Goal: Use online tool/utility: Utilize a website feature to perform a specific function

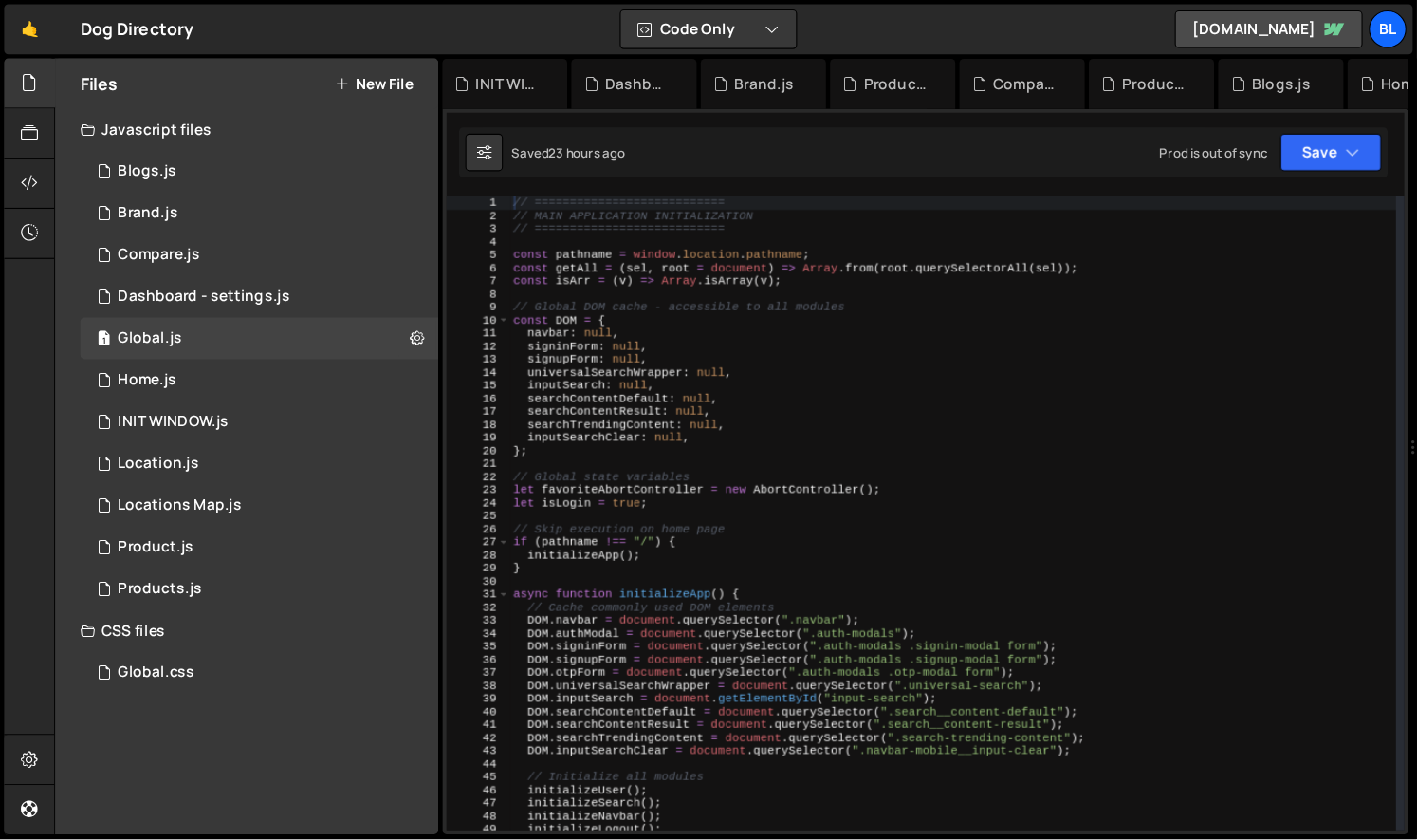
scroll to position [29404, 0]
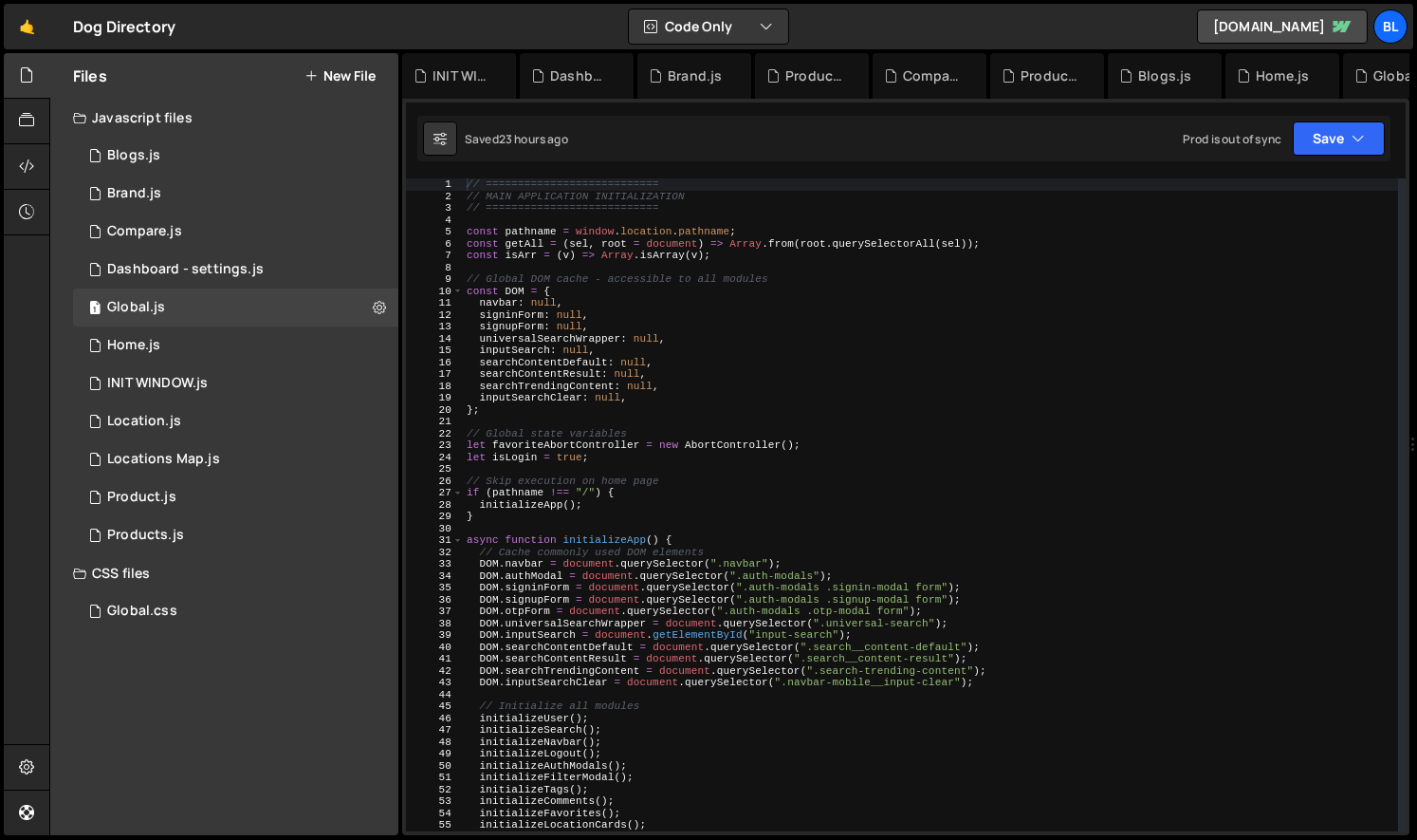
click at [677, 455] on div "// =========================== // MAIN APPLICATION INITIALIZATION // ==========…" at bounding box center [930, 516] width 935 height 676
type textarea "let isLogin = true;"
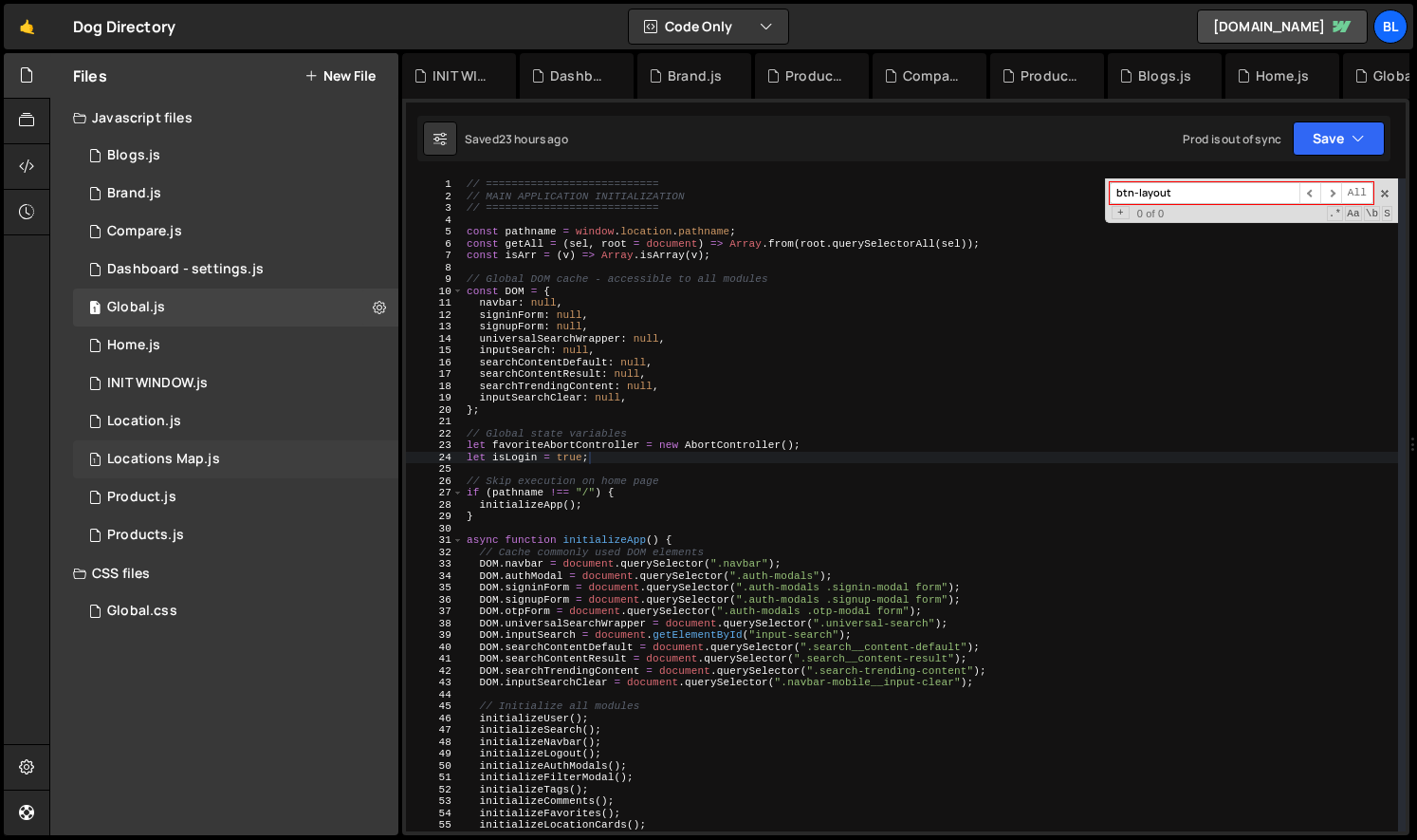
type input "btn-layout"
click at [258, 454] on div "1 Locations Map.js 0" at bounding box center [235, 459] width 325 height 38
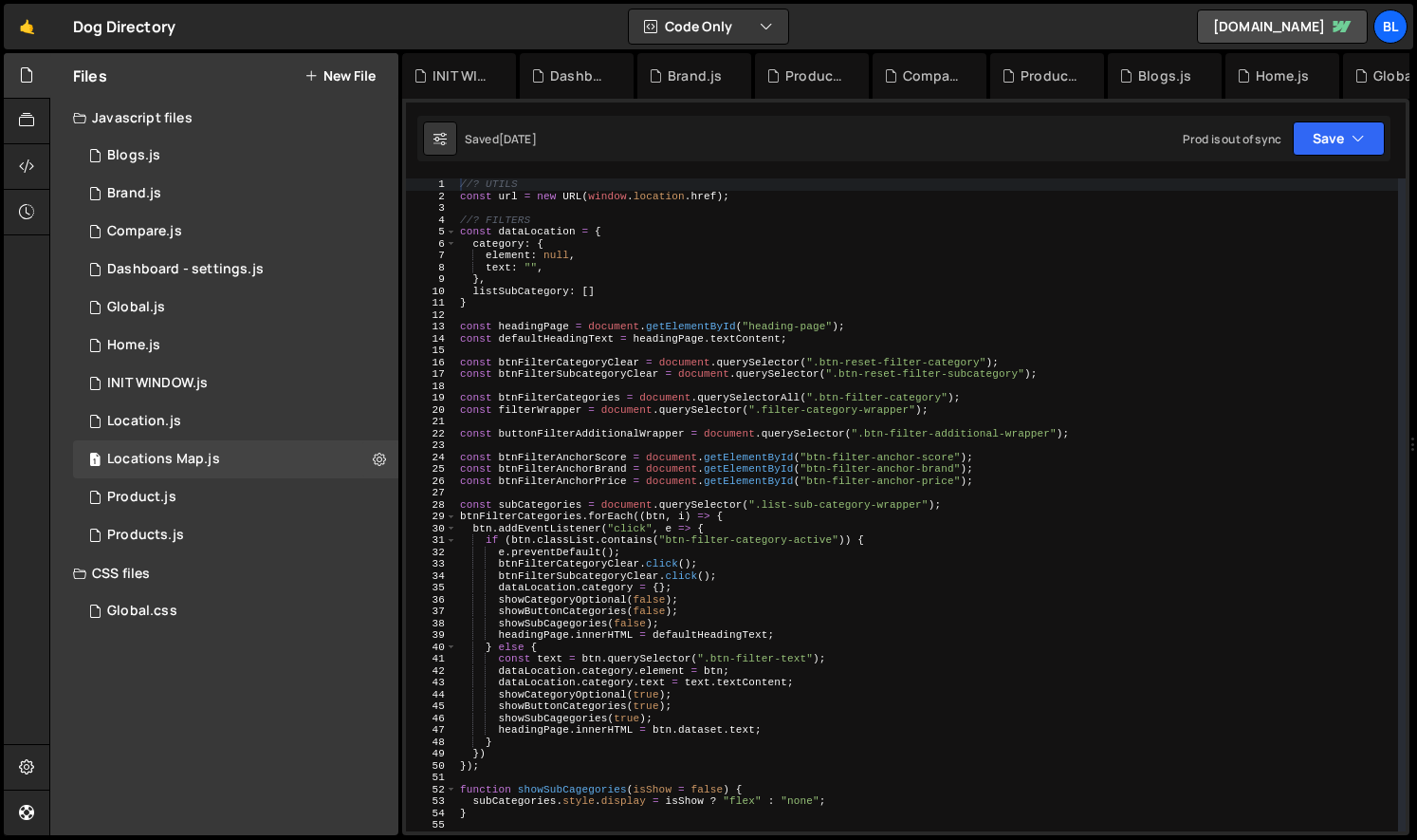
scroll to position [0, 0]
click at [807, 503] on div "//? UTILS const url = new URL ( window . location . href ) ; //? FILTERS const …" at bounding box center [927, 516] width 942 height 676
type textarea "const subCategories = document.querySelector(".list-sub-category-wrapper");"
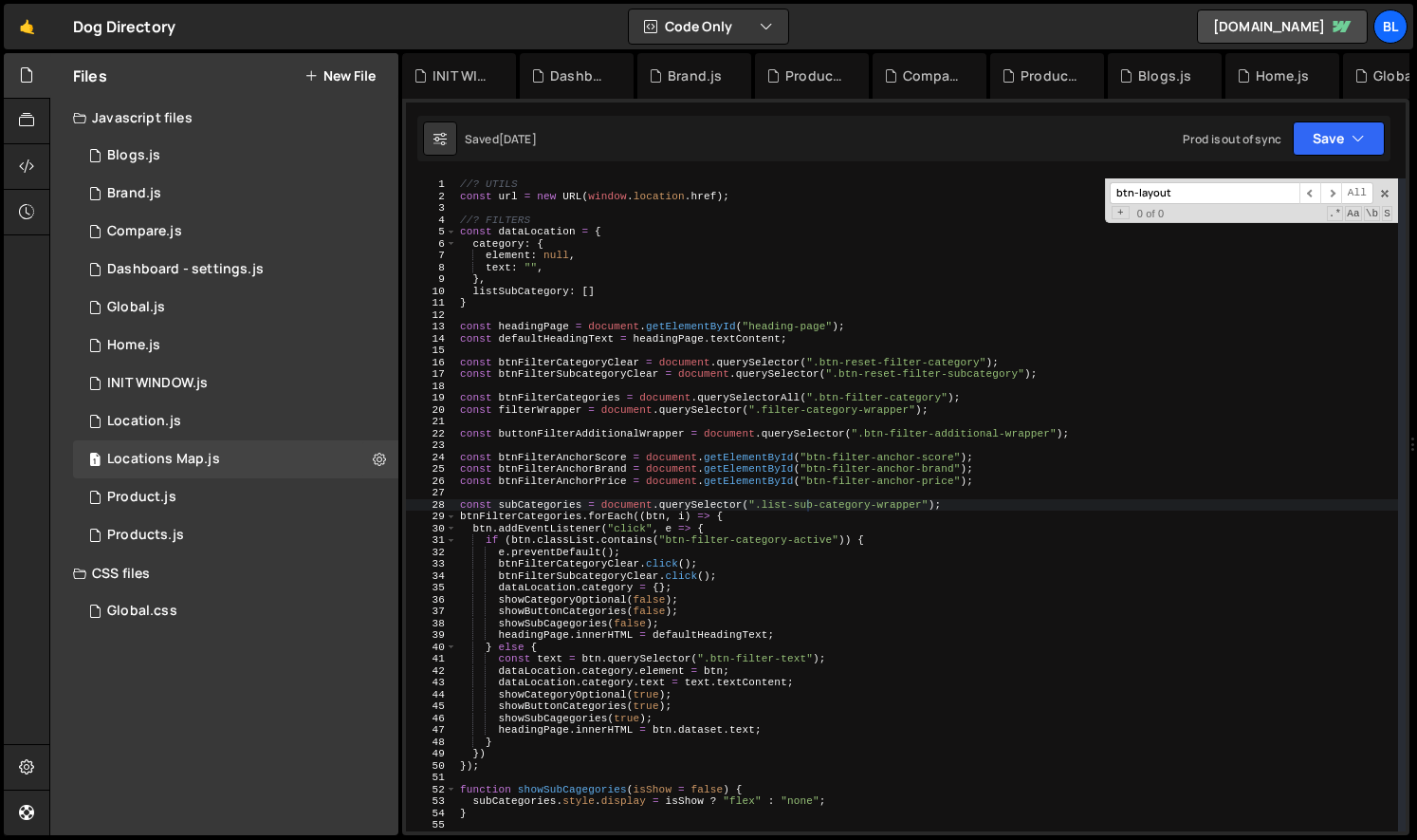
scroll to position [3065, 0]
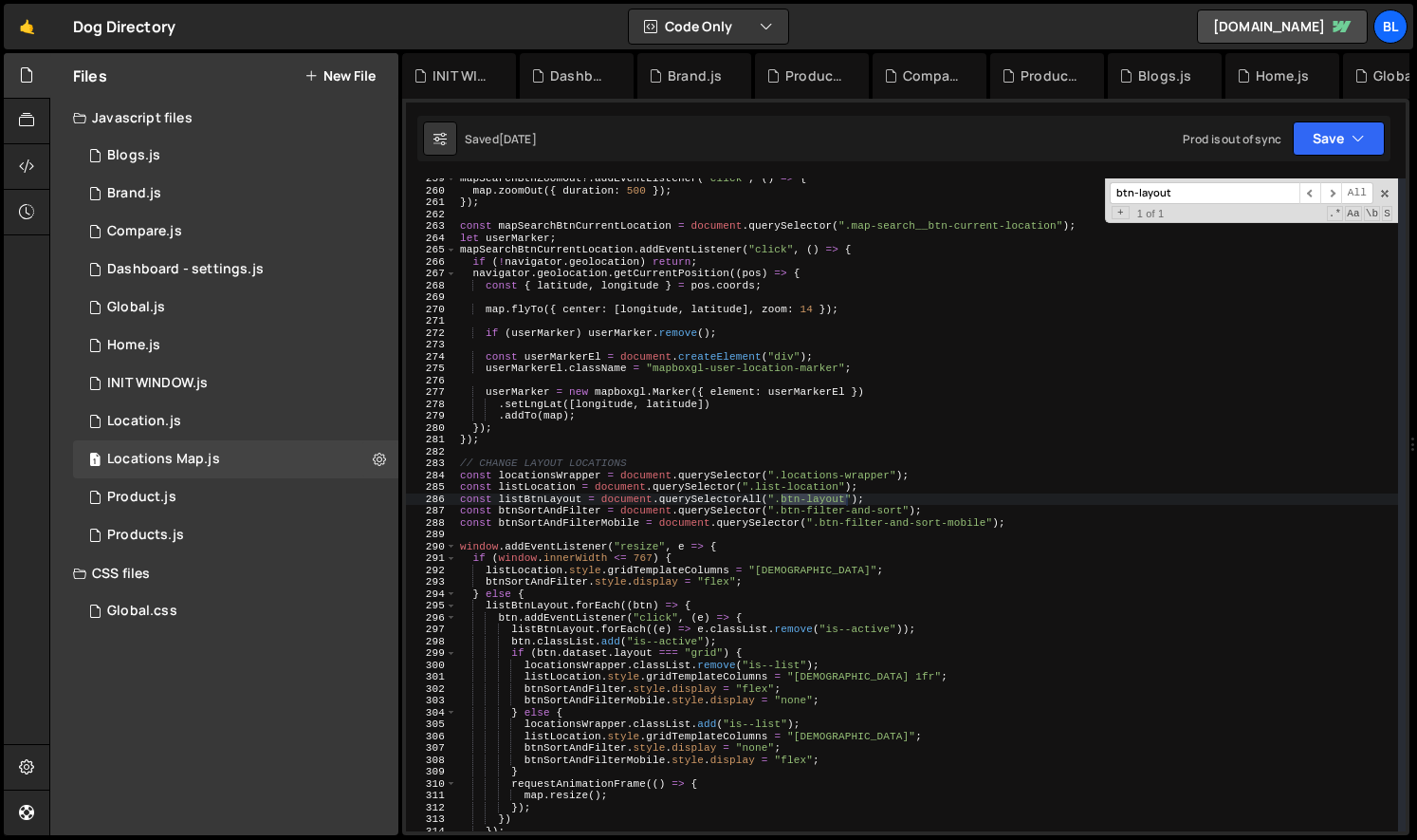
type input "btn-layout"
click at [544, 503] on div "mapSearchBtnZoomOut ?. addEventListener ( "click" , ( ) => { map . zoomOut ({ d…" at bounding box center [927, 511] width 942 height 676
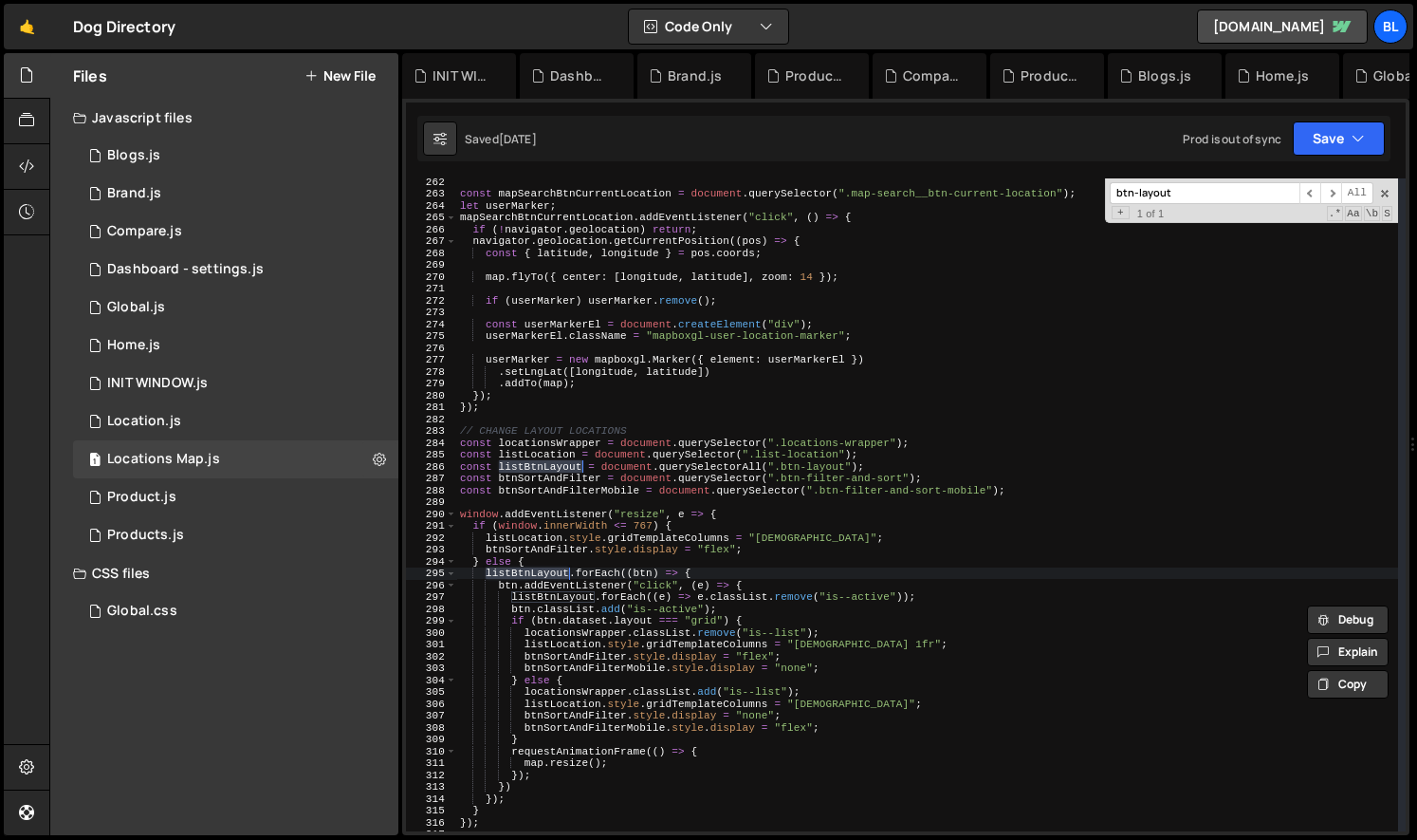
scroll to position [3110, 0]
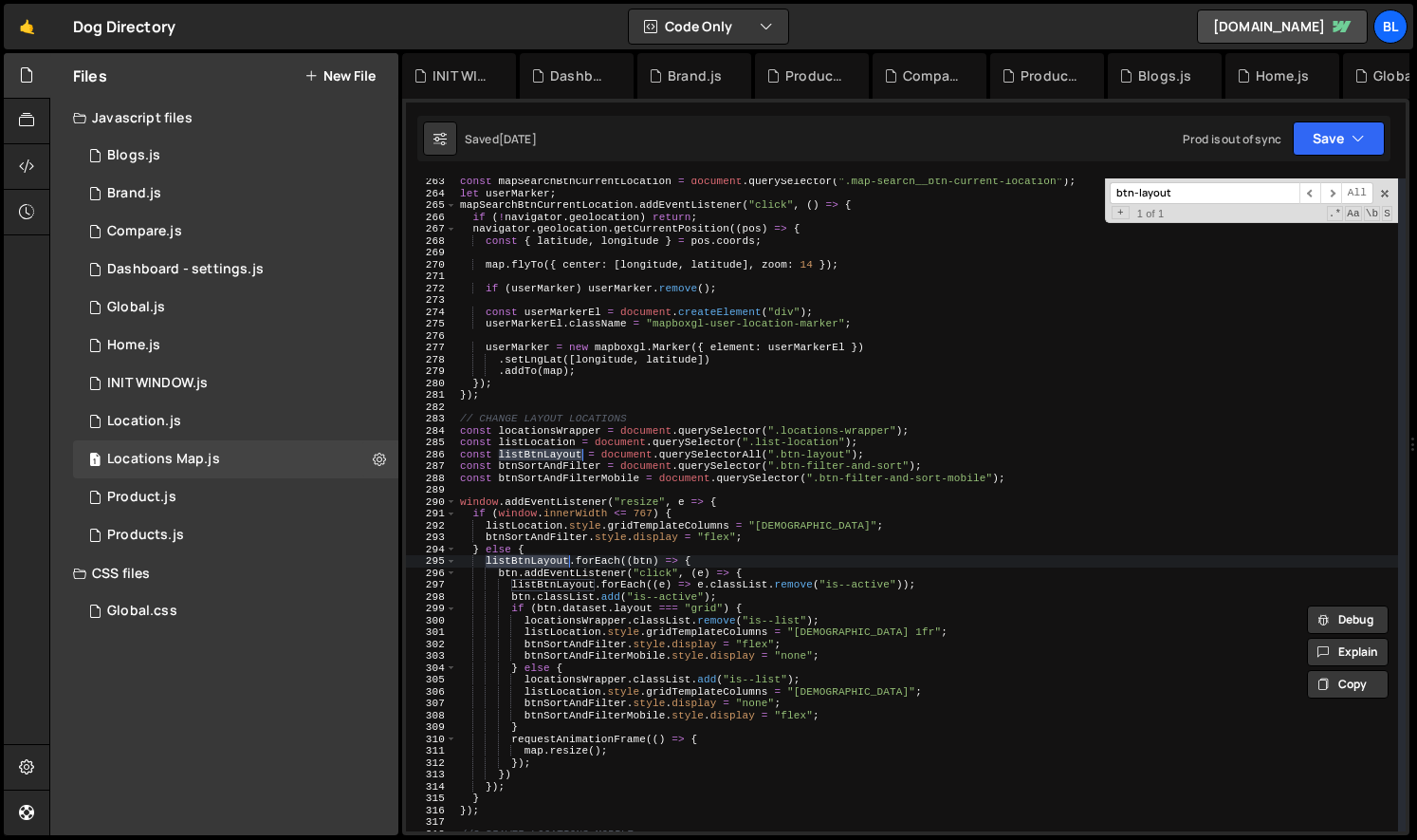
click at [622, 625] on div "const mapSearchBtnCurrentLocation = document . querySelector ( ".map-search__bt…" at bounding box center [927, 514] width 942 height 676
click at [566, 607] on div "const mapSearchBtnCurrentLocation = document . querySelector ( ".map-search__bt…" at bounding box center [927, 514] width 942 height 676
type textarea "if (btn.dataset.layout === "grid") {"
